Goal: Find specific page/section: Find specific page/section

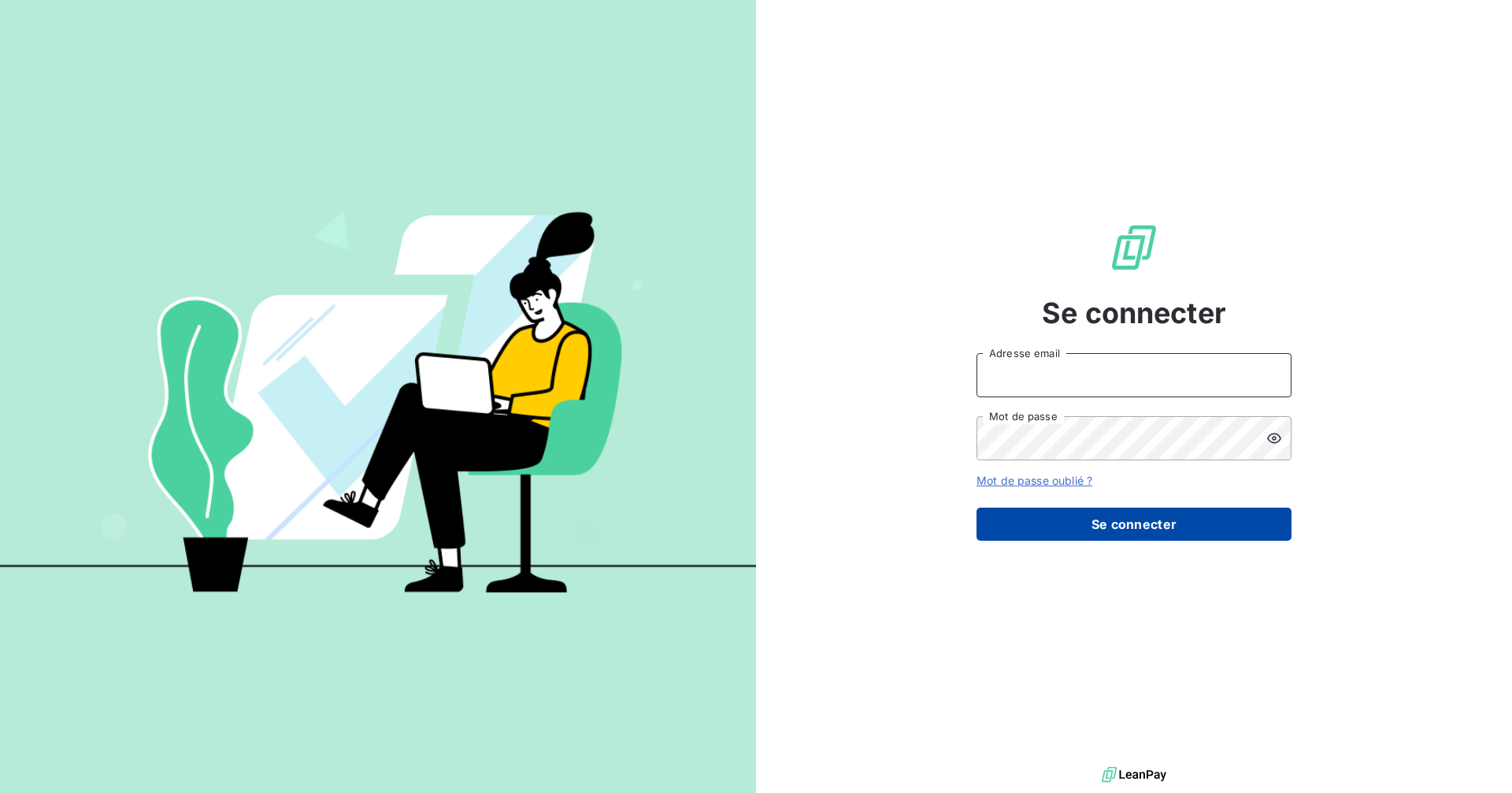
type input "[PERSON_NAME][EMAIL_ADDRESS][PERSON_NAME][DOMAIN_NAME]"
click at [1104, 521] on button "Se connecter" at bounding box center [1134, 524] width 315 height 33
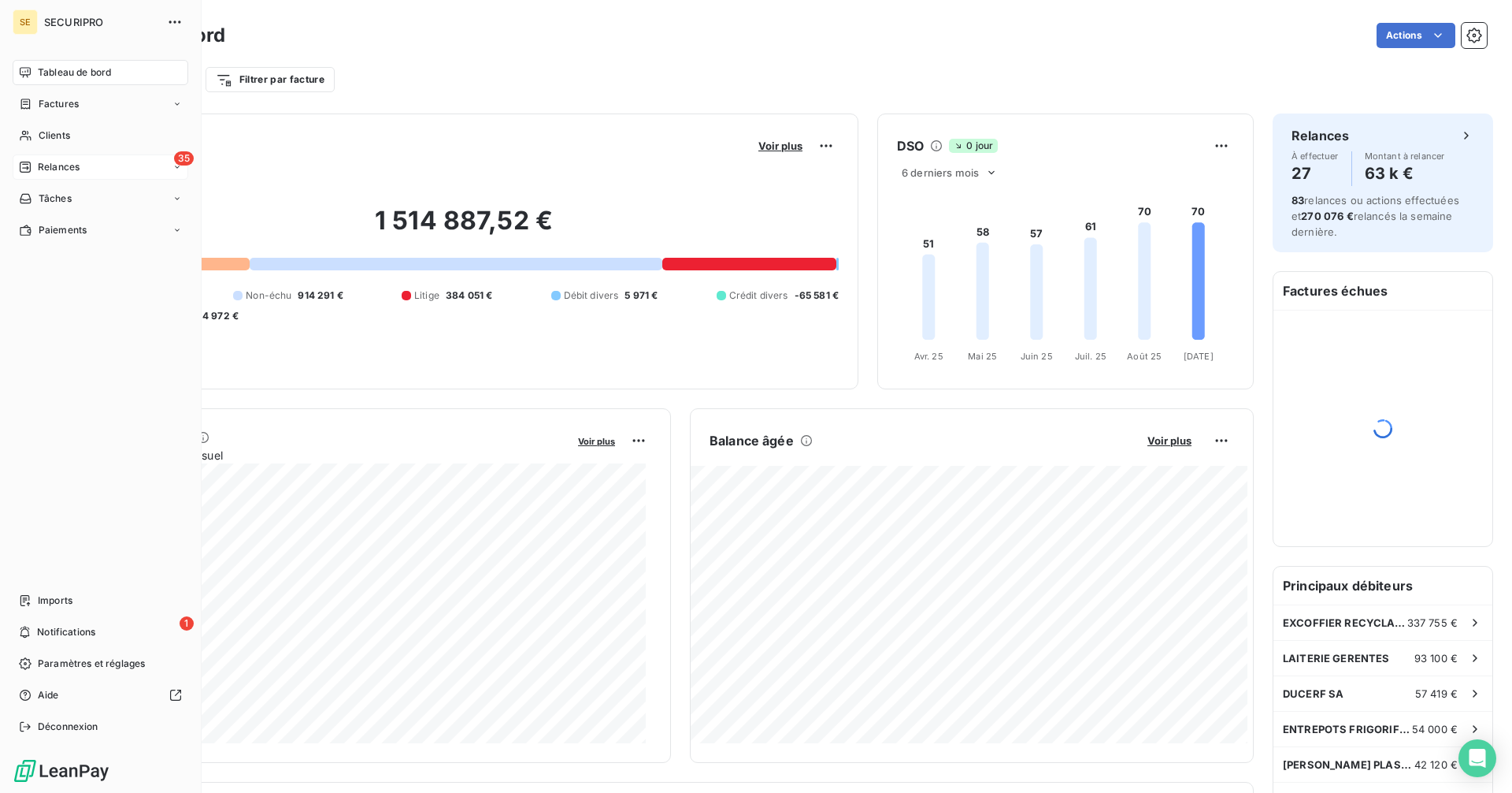
click at [34, 166] on div "Relances" at bounding box center [49, 167] width 61 height 14
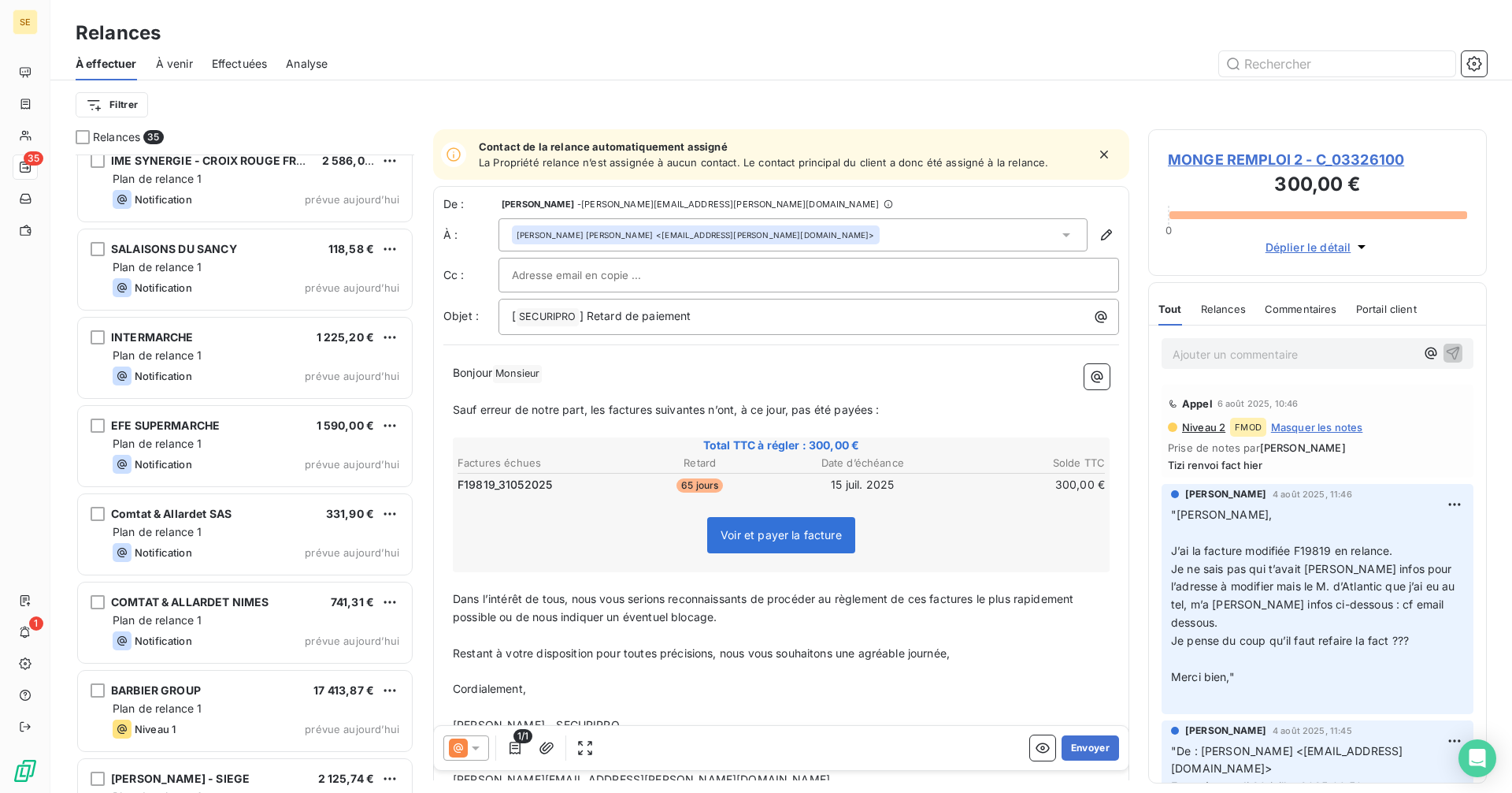
scroll to position [2451, 0]
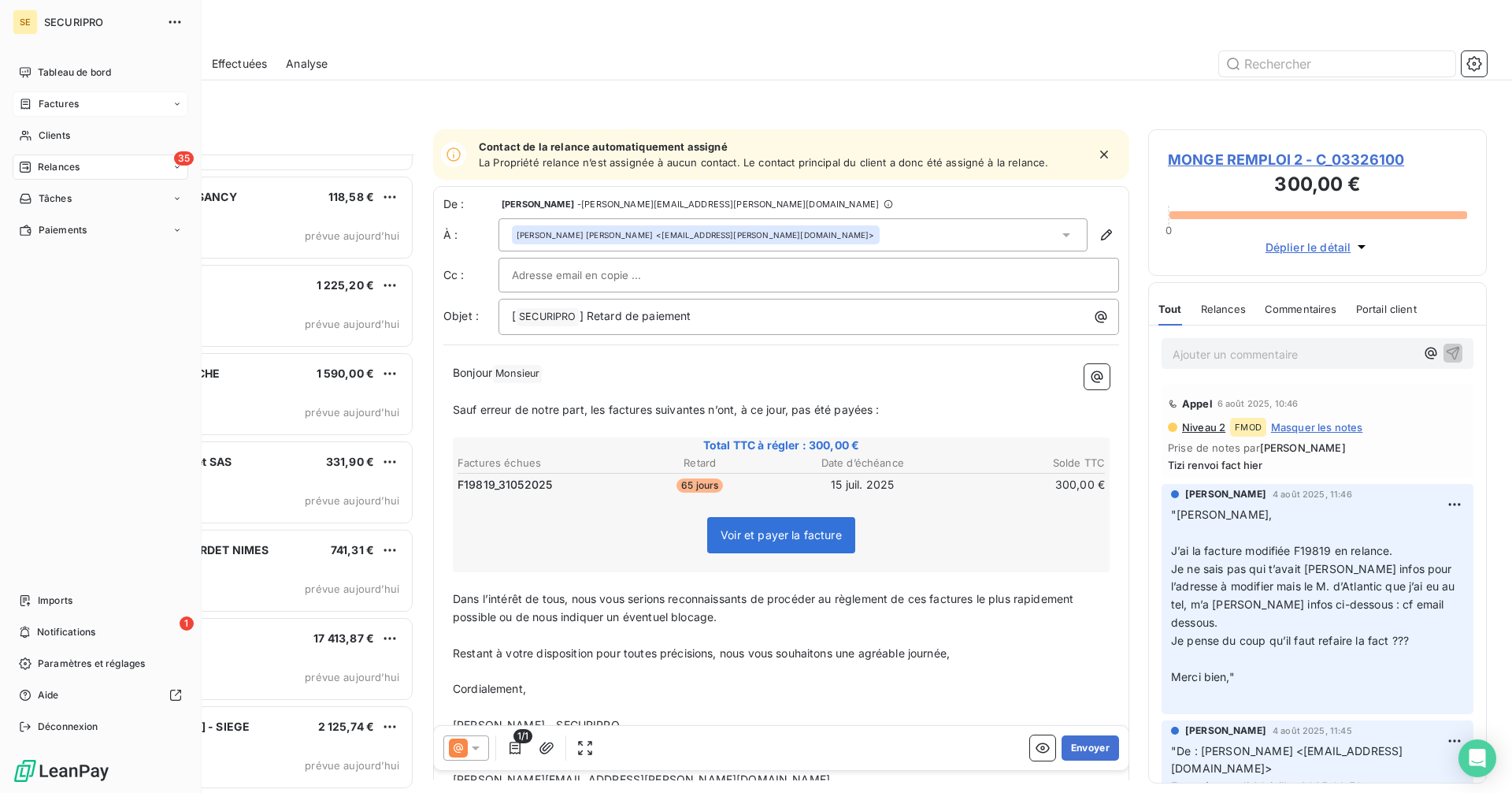
click at [42, 96] on div "Factures" at bounding box center [100, 104] width 176 height 25
click at [37, 97] on div "Factures" at bounding box center [48, 104] width 60 height 14
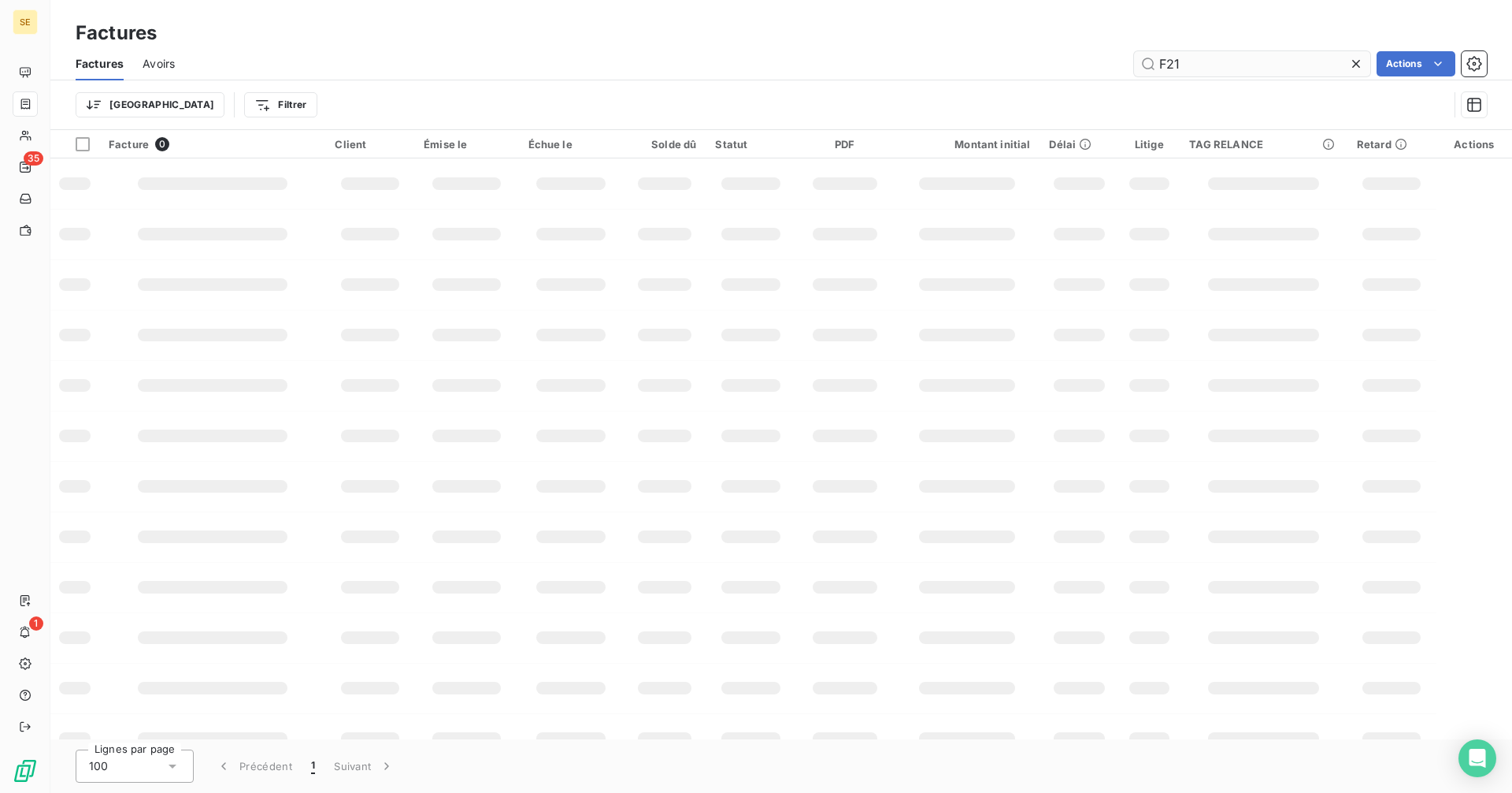
click at [1204, 60] on input "F21" at bounding box center [1252, 63] width 236 height 25
type input "F"
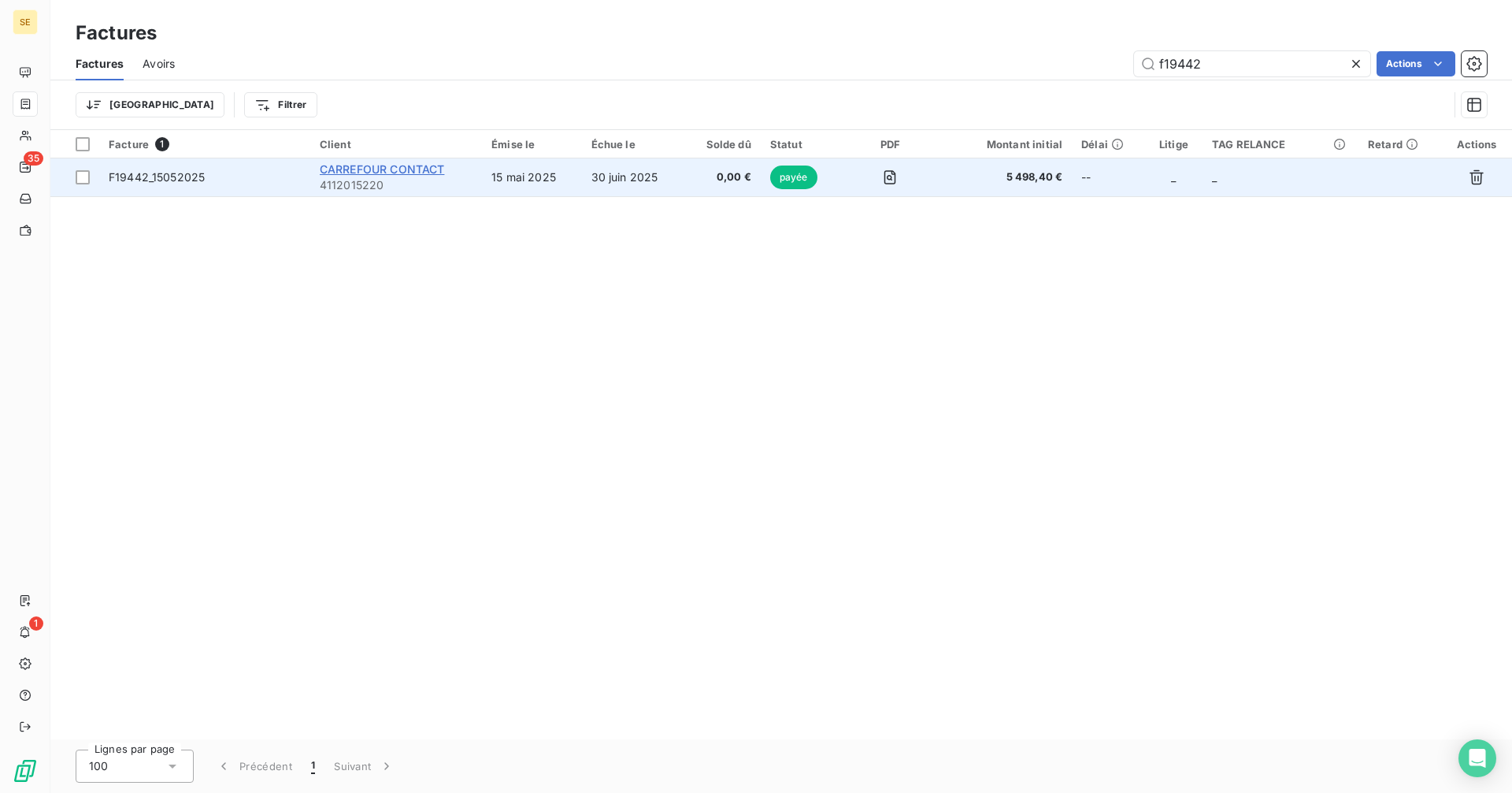
type input "f19442"
click at [407, 168] on span "CARREFOUR CONTACT" at bounding box center [382, 169] width 125 height 13
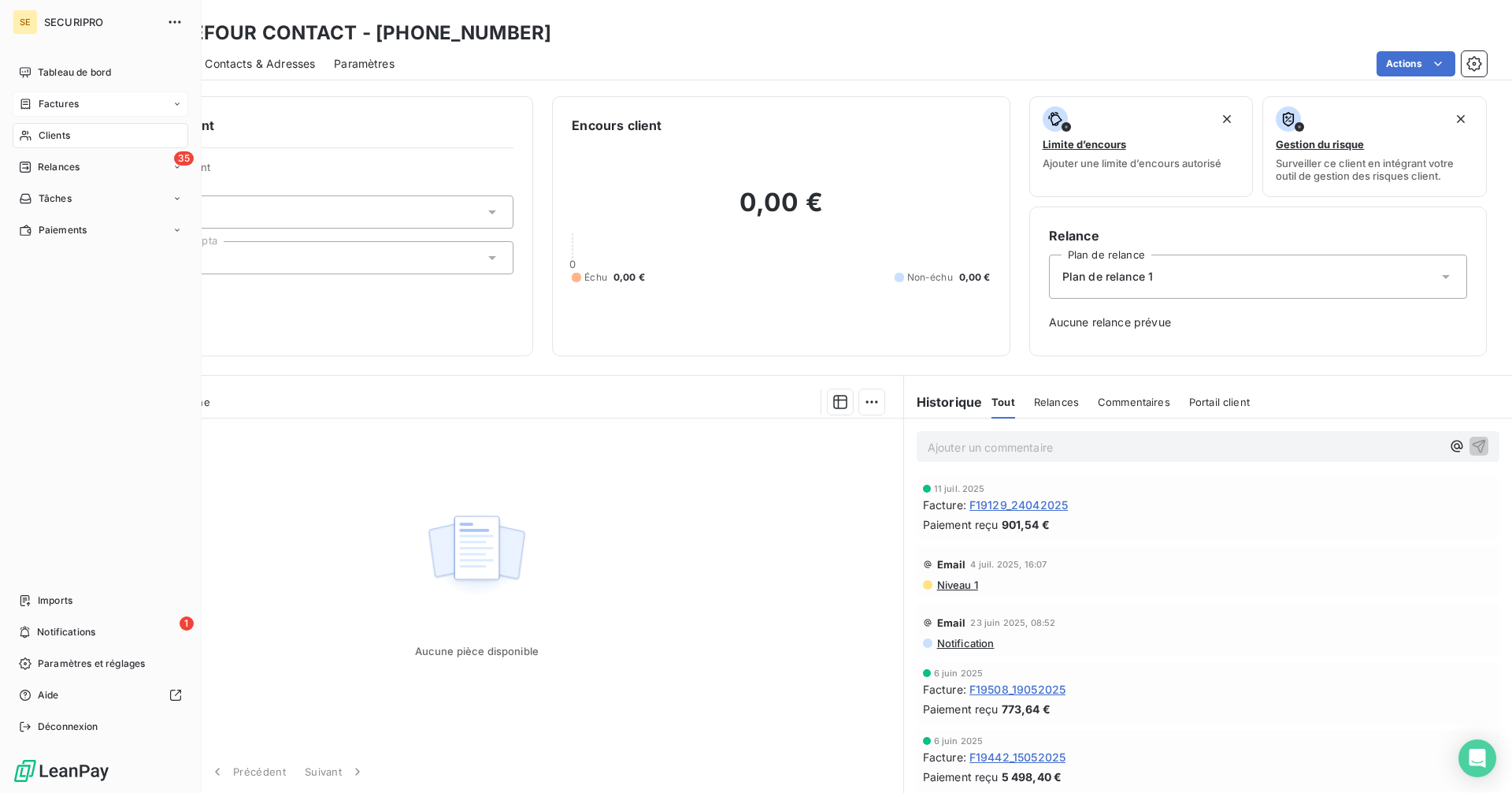
click at [34, 106] on div "Factures" at bounding box center [48, 104] width 60 height 14
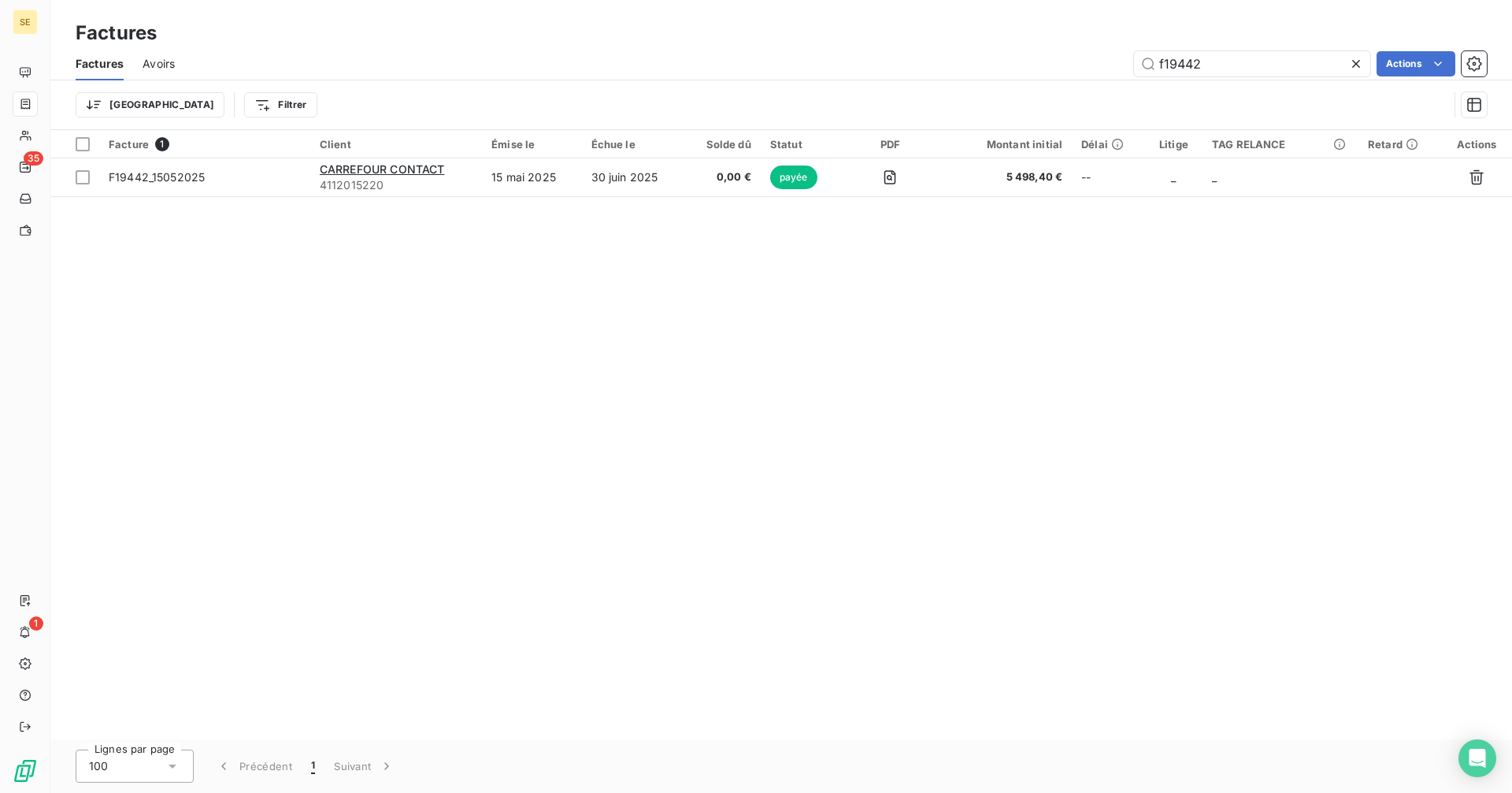
drag, startPoint x: 1239, startPoint y: 72, endPoint x: 1037, endPoint y: 55, distance: 202.7
click at [1037, 55] on div "f19442 Actions" at bounding box center [840, 63] width 1293 height 25
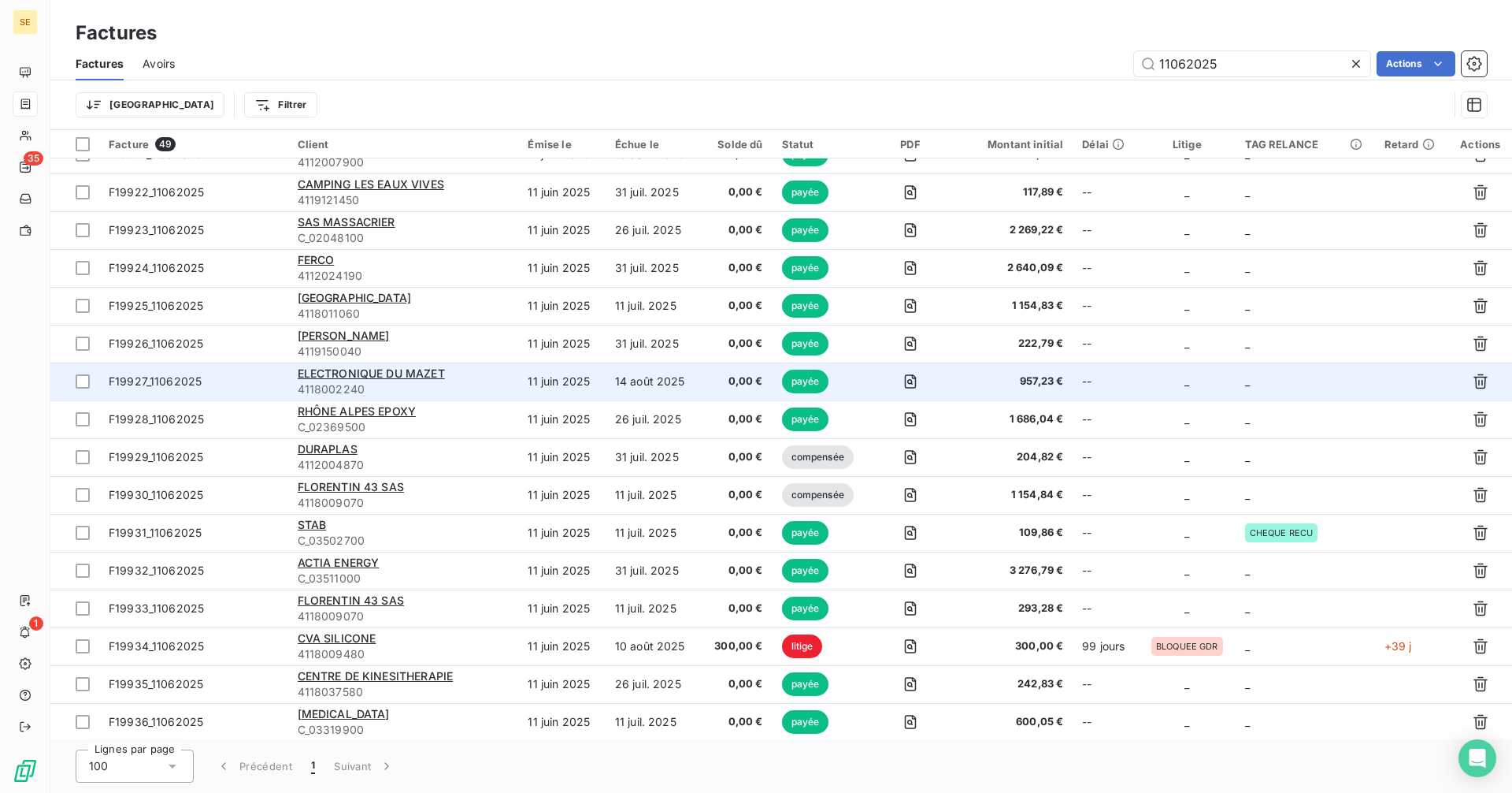
scroll to position [788, 0]
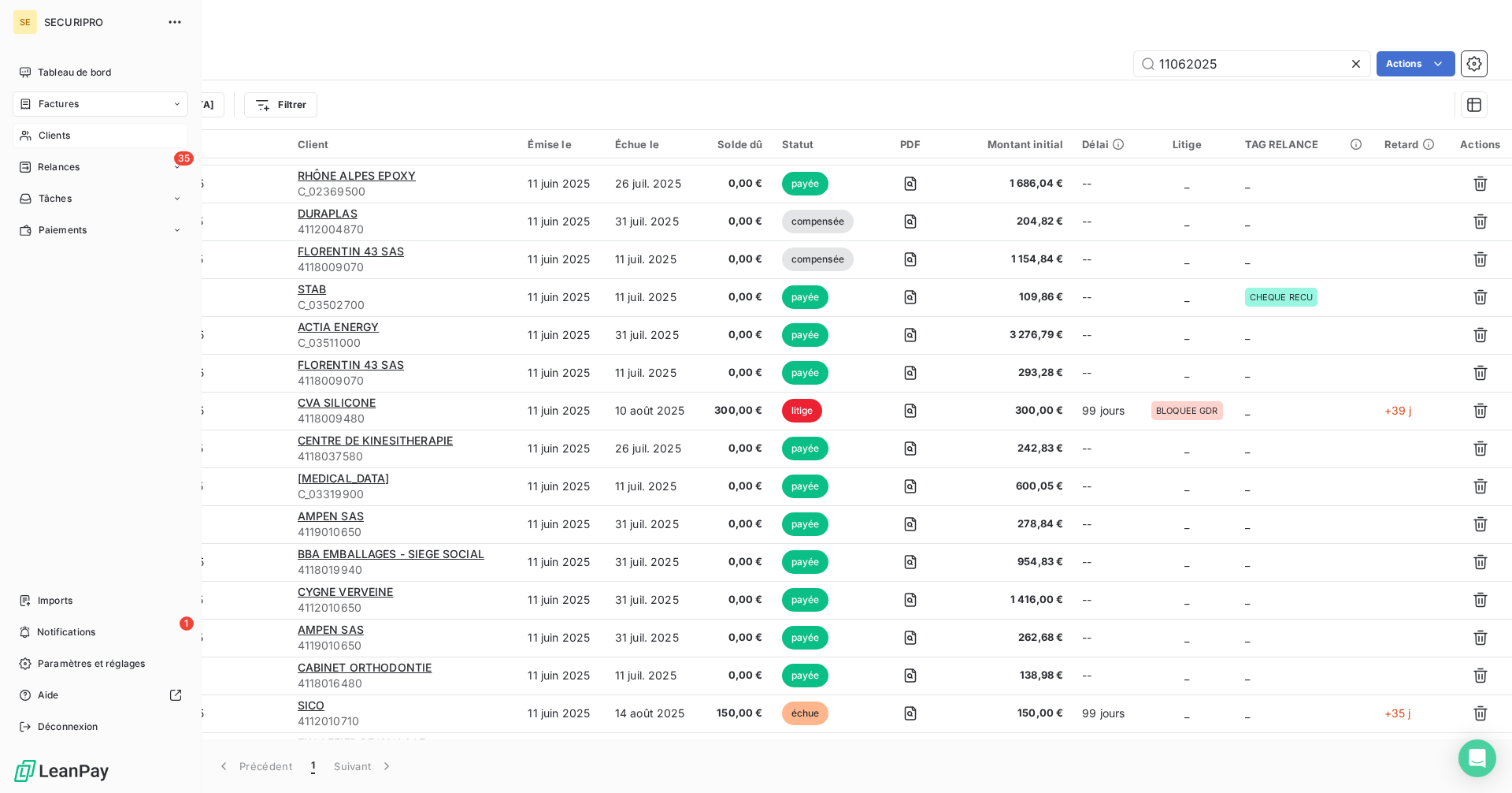
type input "11062025"
click at [62, 137] on span "Clients" at bounding box center [54, 136] width 31 height 14
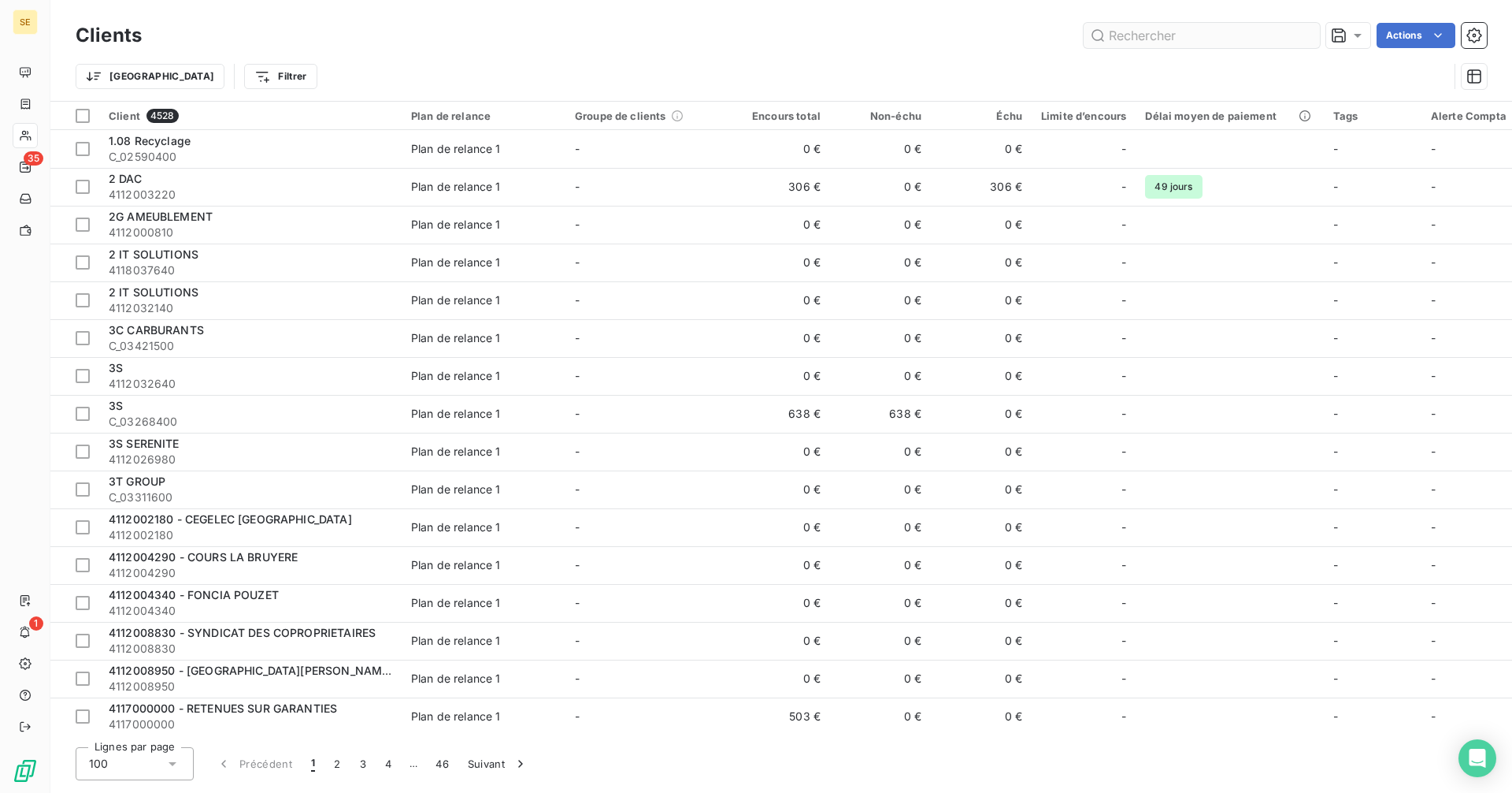
click at [1132, 31] on input "text" at bounding box center [1202, 36] width 236 height 25
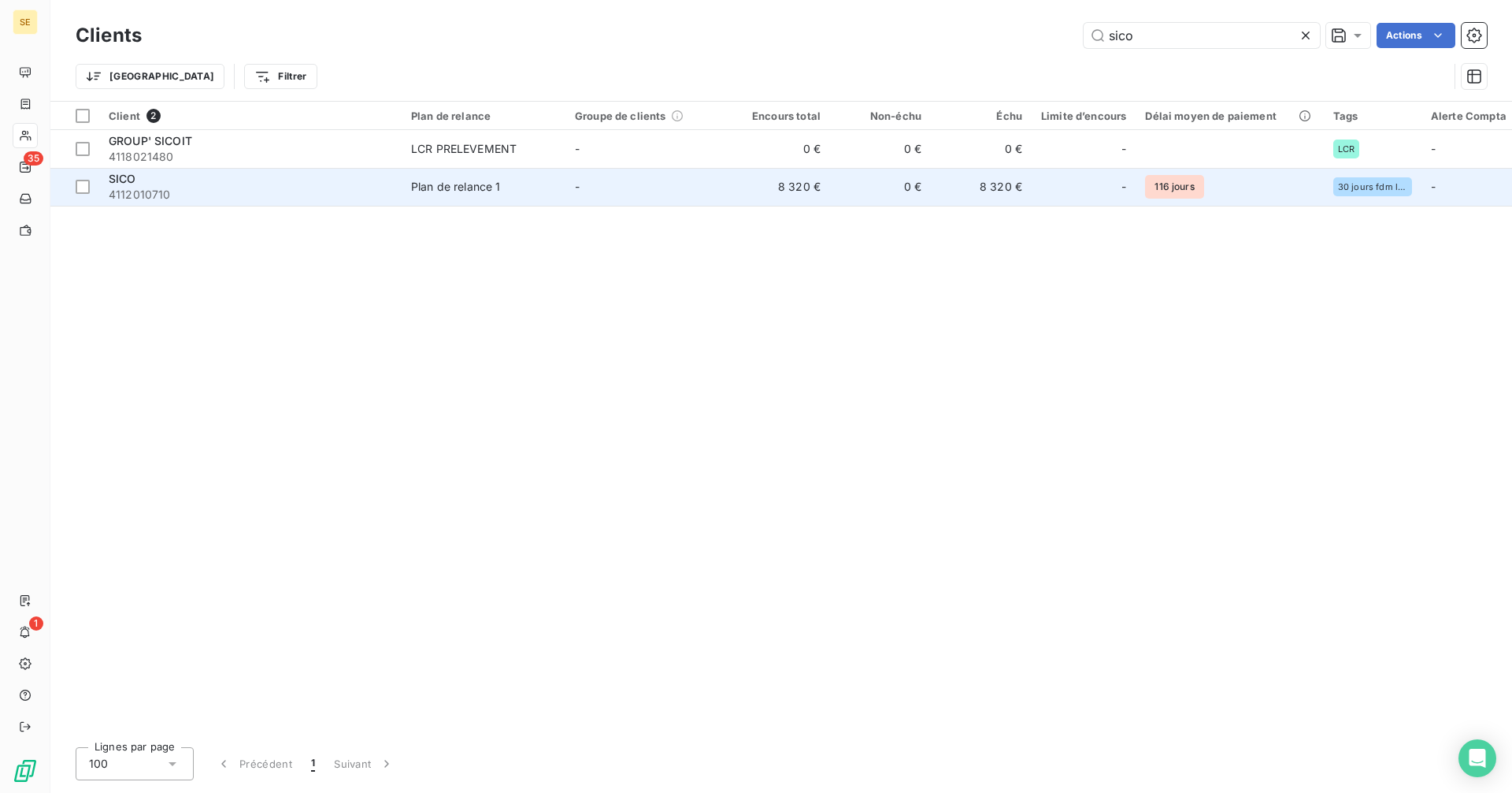
type input "sico"
click at [769, 189] on td "8 320 €" at bounding box center [779, 187] width 101 height 38
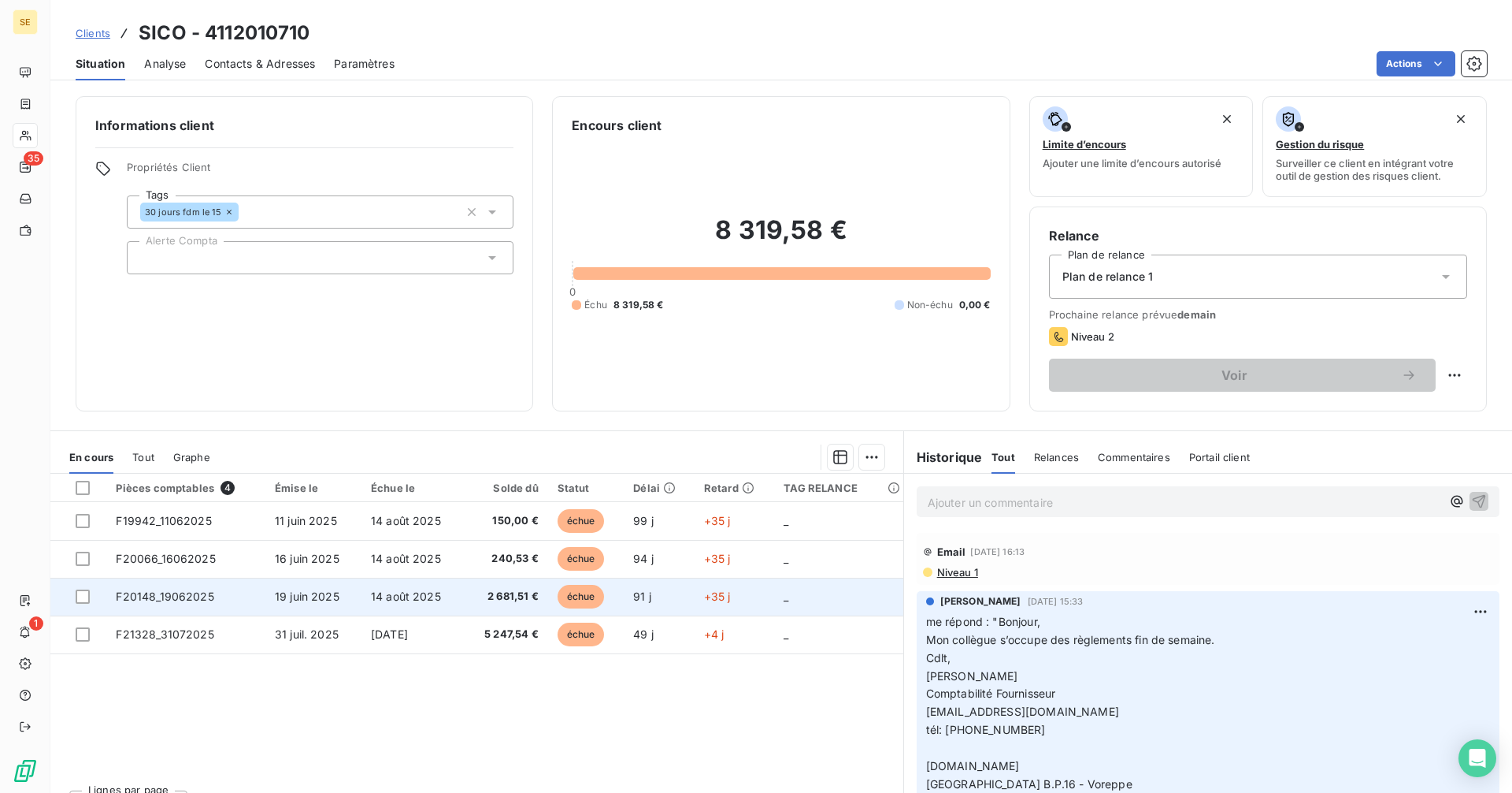
click at [561, 598] on span "échue" at bounding box center [581, 596] width 47 height 23
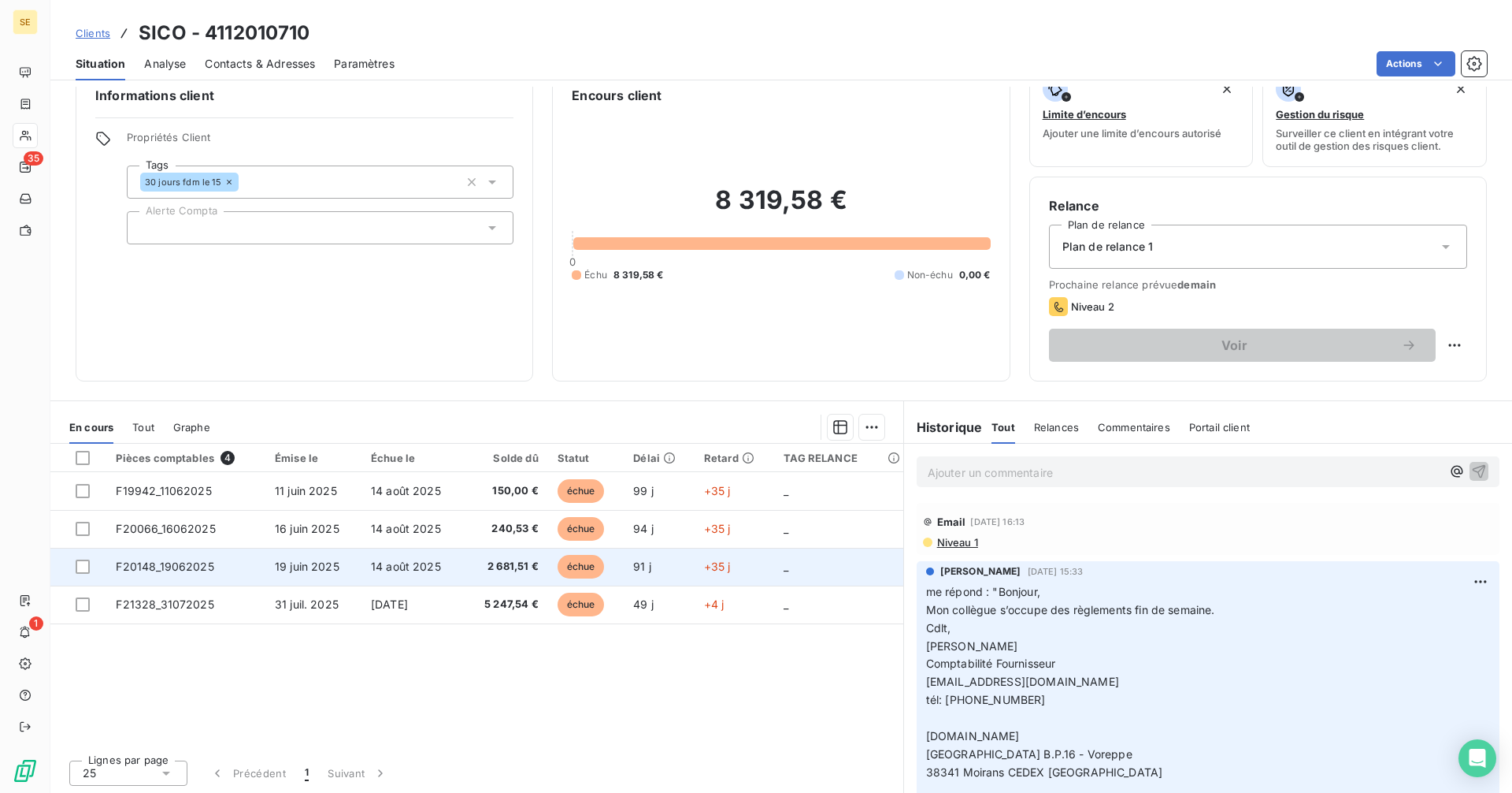
scroll to position [31, 0]
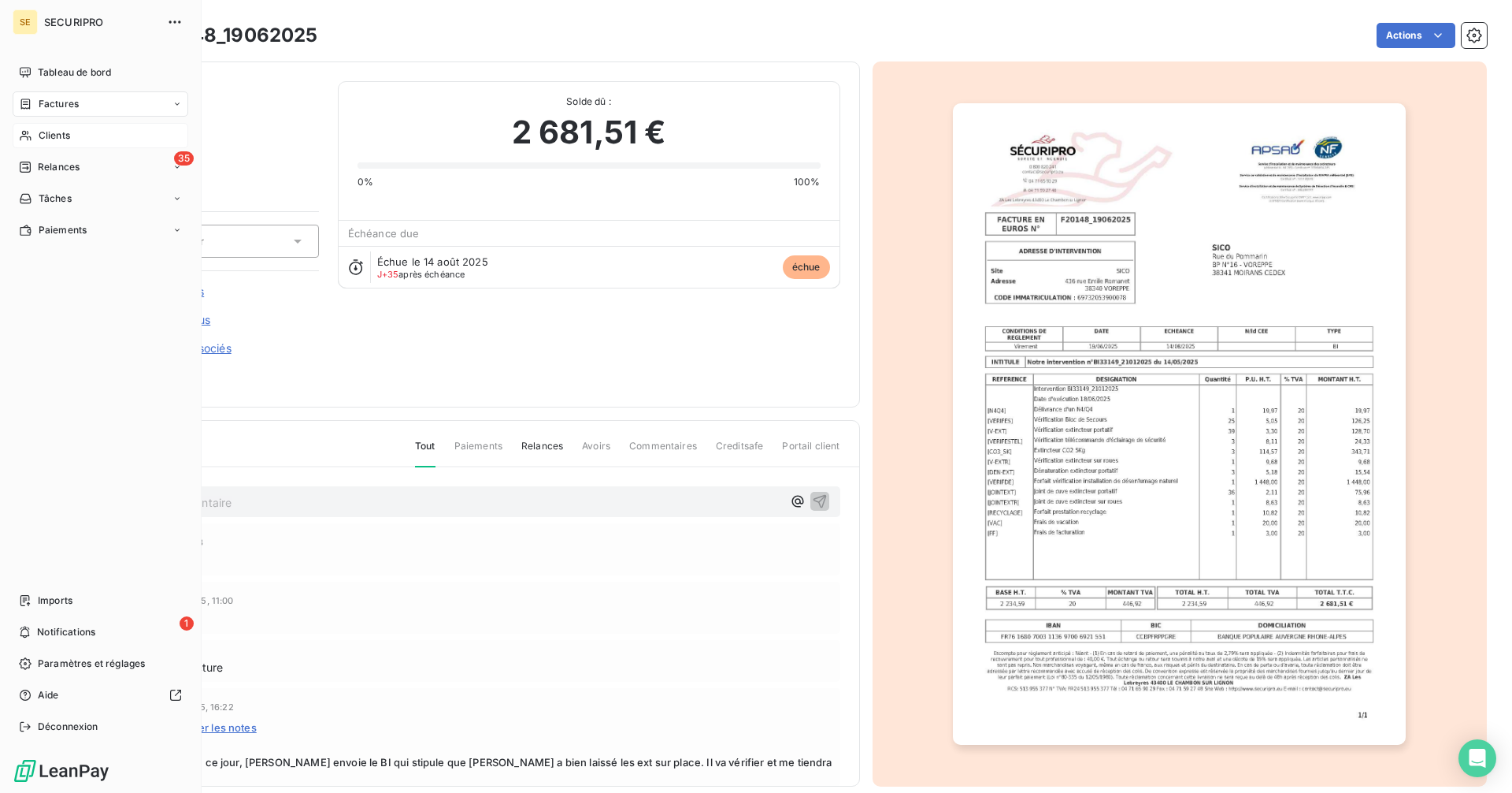
click at [39, 134] on span "Clients" at bounding box center [54, 136] width 31 height 14
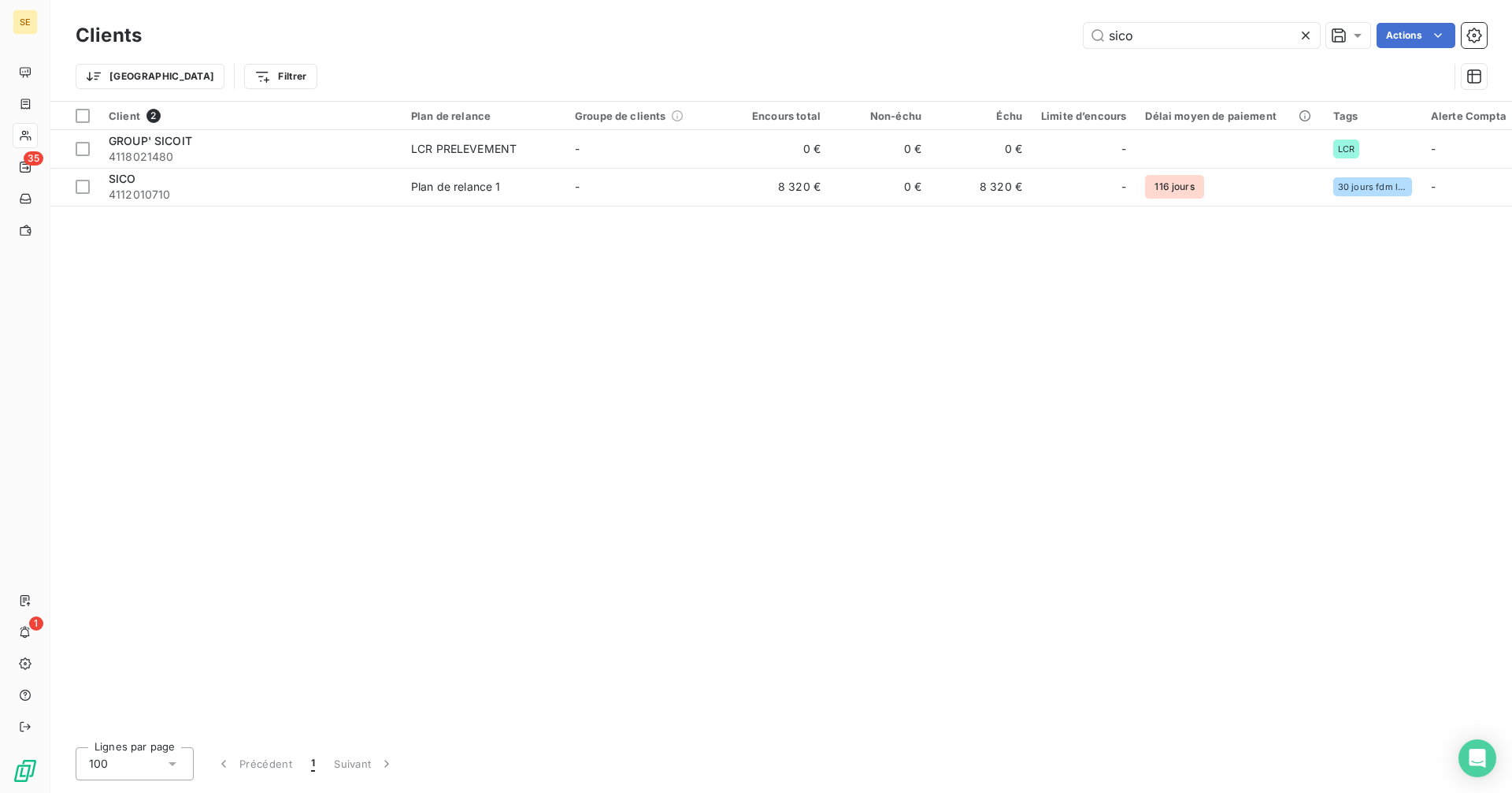
drag, startPoint x: 1154, startPoint y: 40, endPoint x: 979, endPoint y: 17, distance: 176.5
click at [979, 17] on div "Clients sico Actions Trier Filtrer" at bounding box center [781, 50] width 1462 height 101
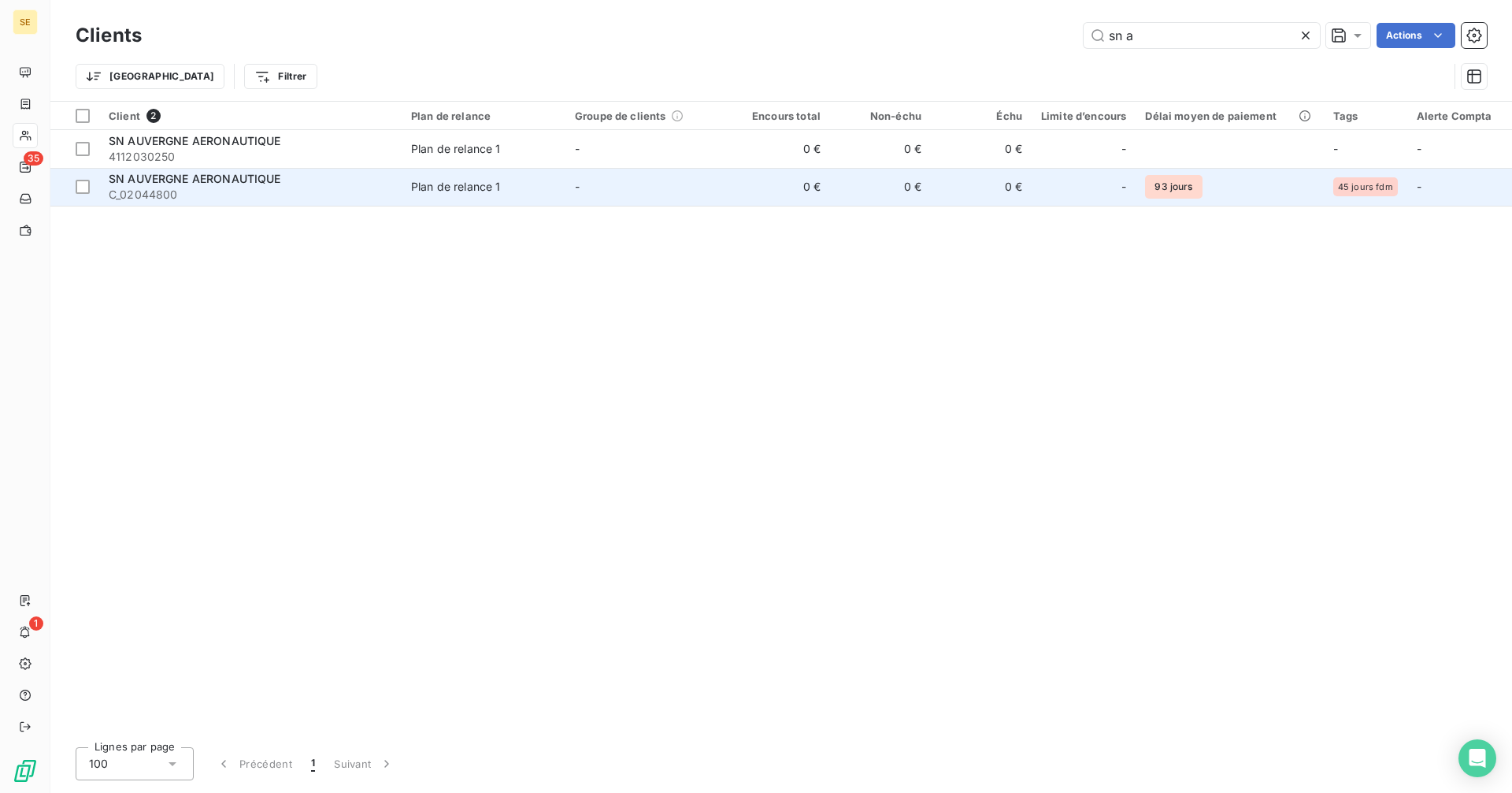
type input "sn a"
click at [885, 190] on td "0 €" at bounding box center [880, 187] width 101 height 38
